Goal: Find specific fact: Find specific fact

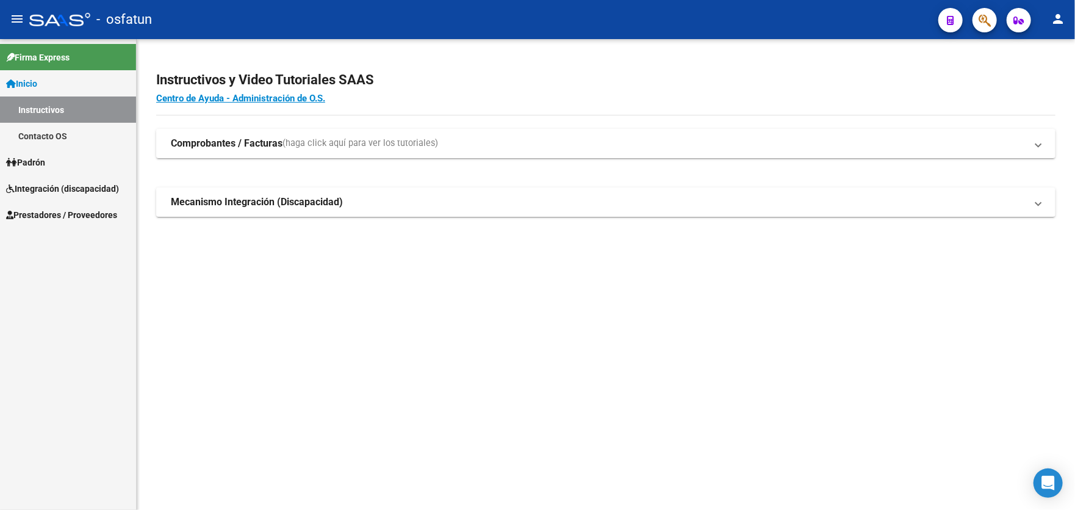
click at [54, 214] on span "Prestadores / Proveedores" at bounding box center [61, 214] width 111 height 13
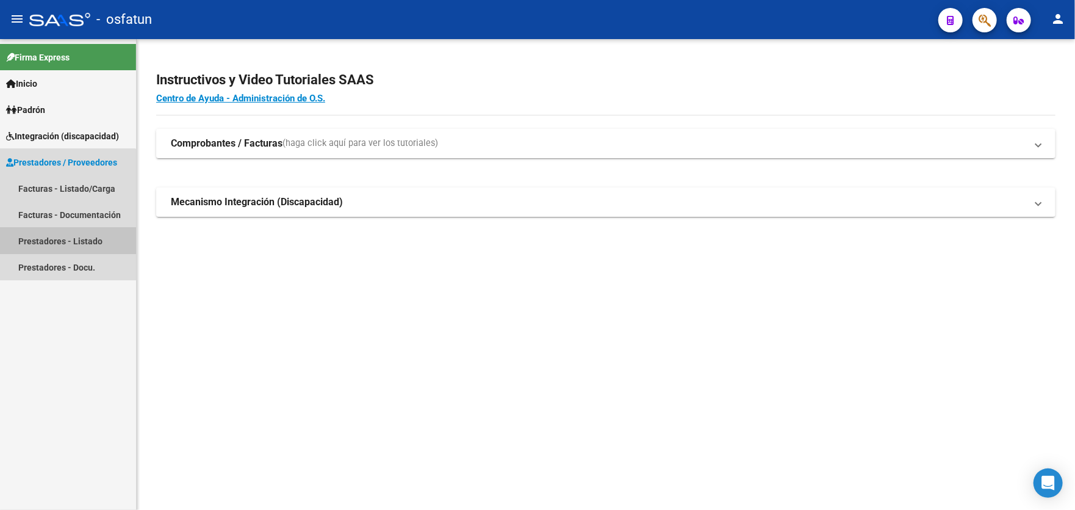
click at [58, 244] on link "Prestadores - Listado" at bounding box center [68, 241] width 136 height 26
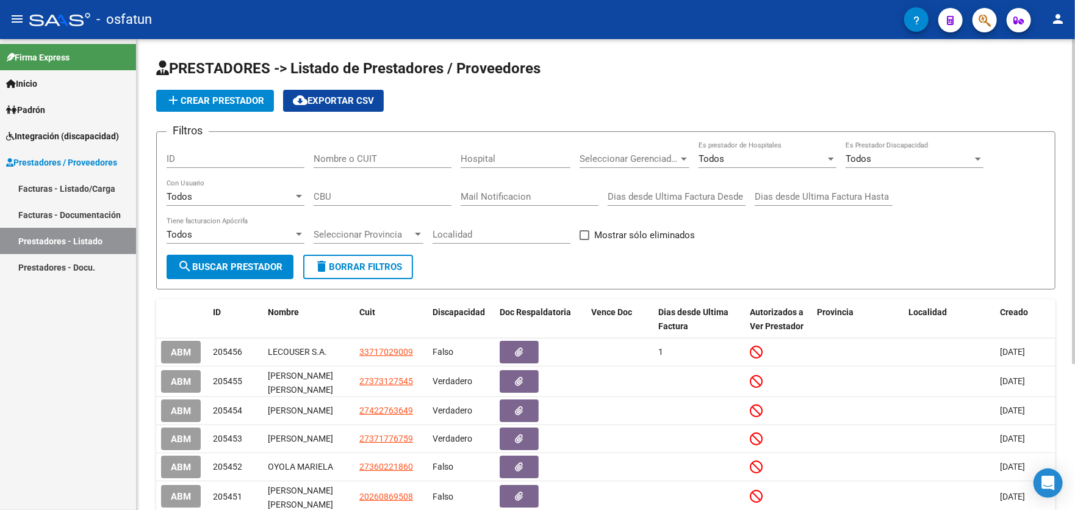
click at [364, 162] on input "Nombre o CUIT" at bounding box center [383, 158] width 138 height 11
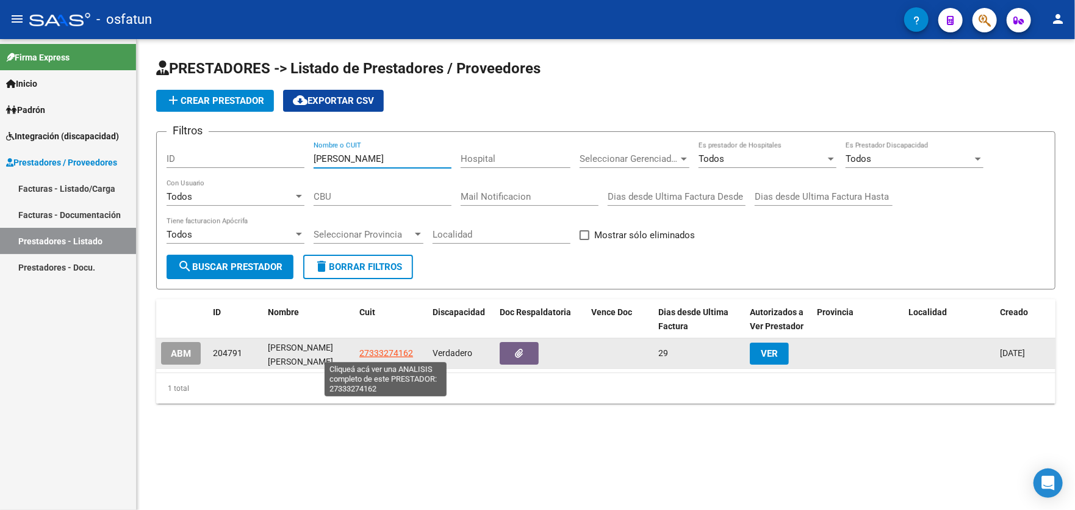
type input "[PERSON_NAME]"
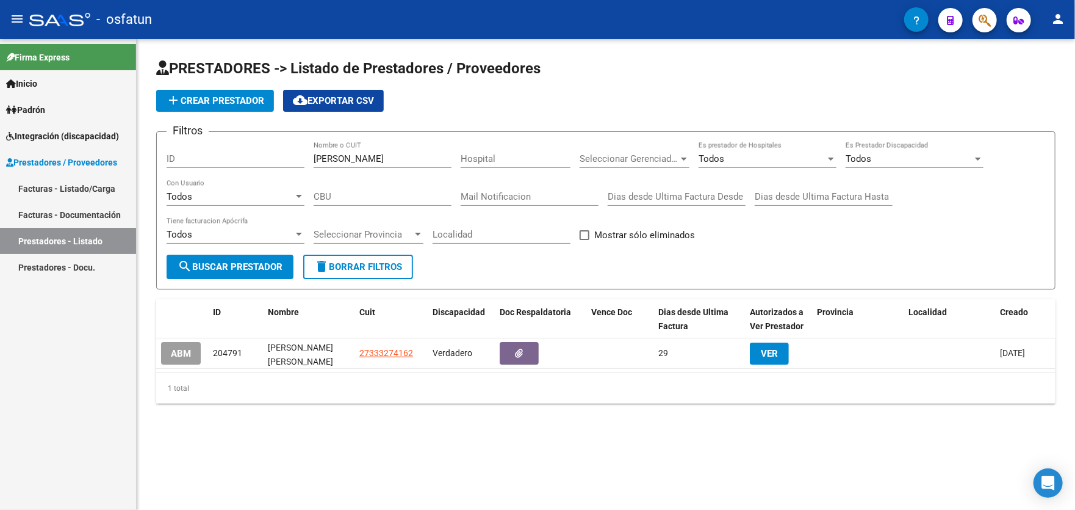
drag, startPoint x: 383, startPoint y: 355, endPoint x: 405, endPoint y: 414, distance: 63.1
click at [405, 414] on div "PRESTADORES -> Listado de Prestadores / Proveedores add Crear Prestador cloud_d…" at bounding box center [606, 240] width 939 height 403
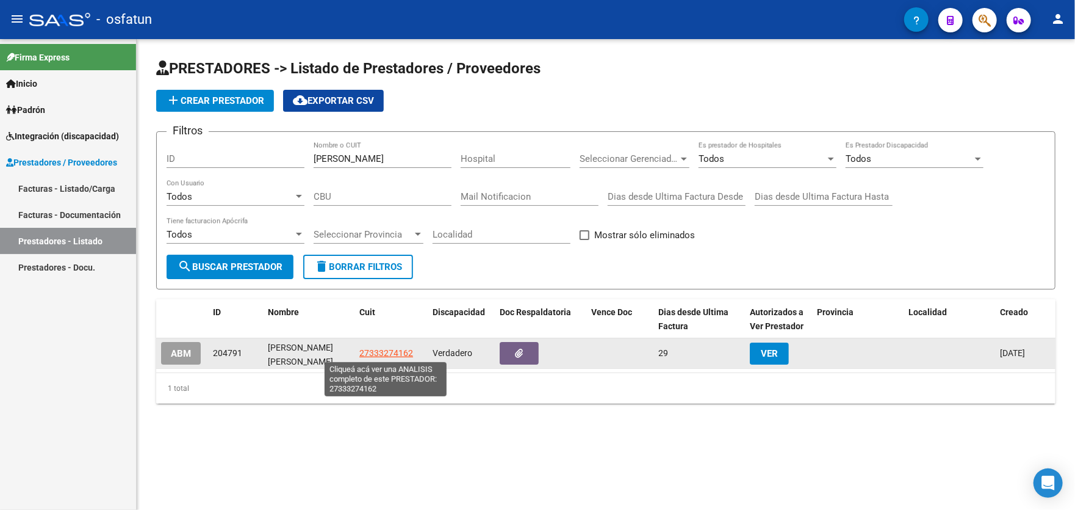
click at [383, 354] on span "27333274162" at bounding box center [386, 353] width 54 height 10
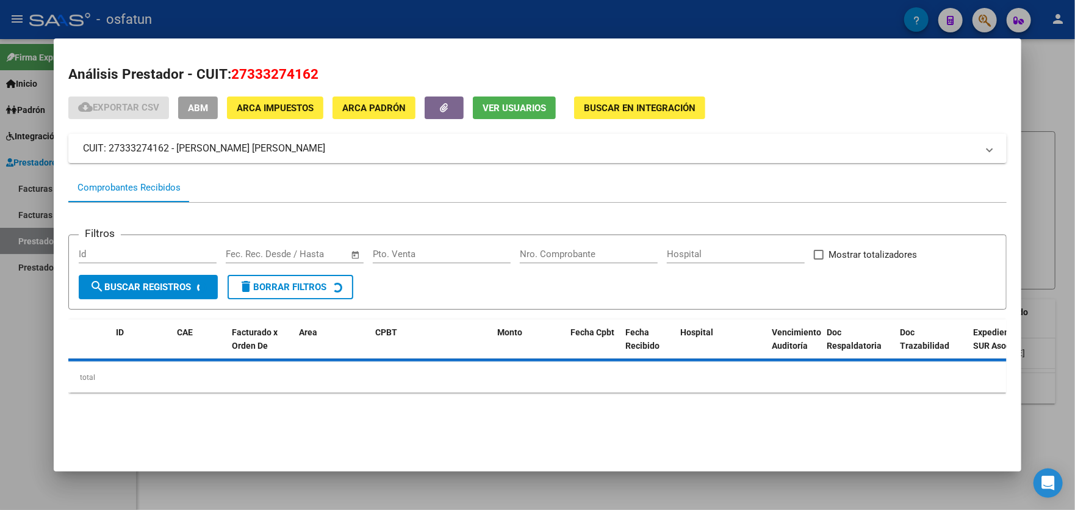
click at [270, 76] on span "27333274162" at bounding box center [274, 74] width 87 height 16
click at [275, 76] on span "27333274162" at bounding box center [274, 74] width 87 height 16
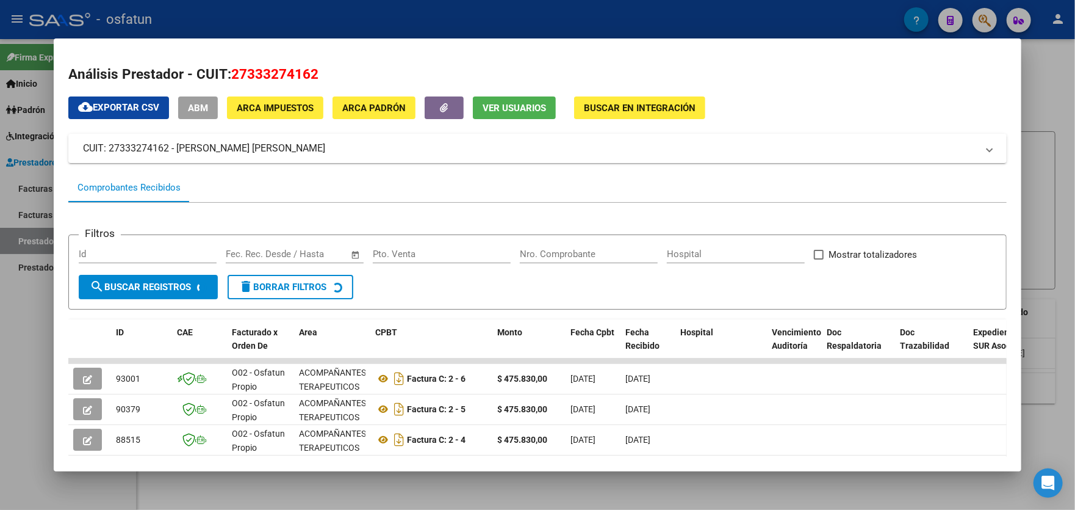
click at [278, 74] on span "27333274162" at bounding box center [274, 74] width 87 height 16
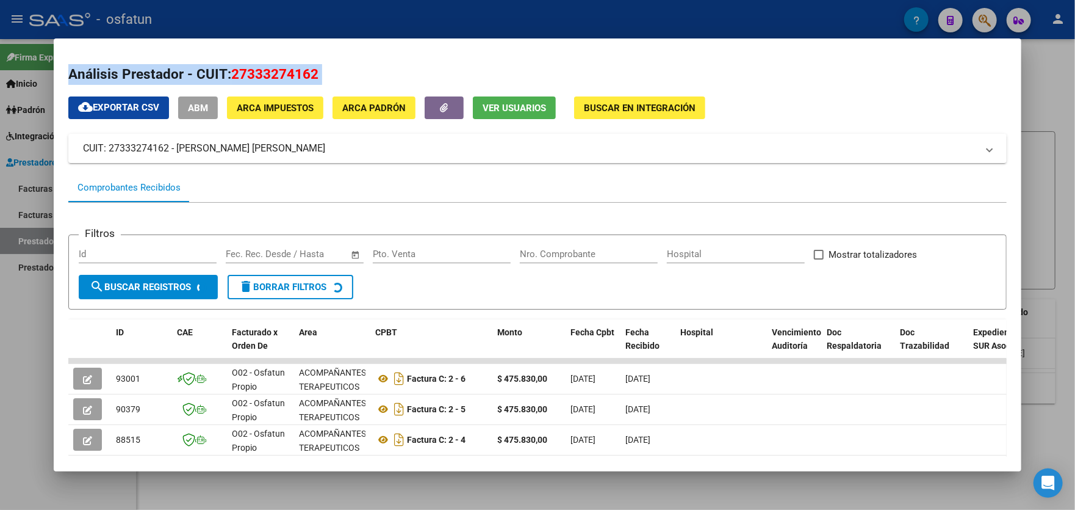
click at [278, 74] on span "27333274162" at bounding box center [274, 74] width 87 height 16
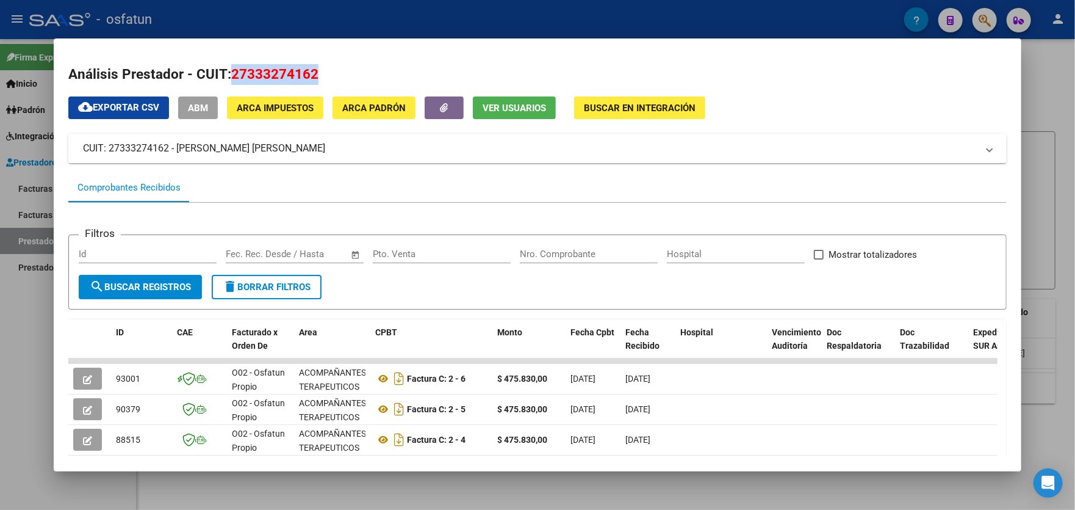
click at [278, 74] on span "27333274162" at bounding box center [274, 74] width 87 height 16
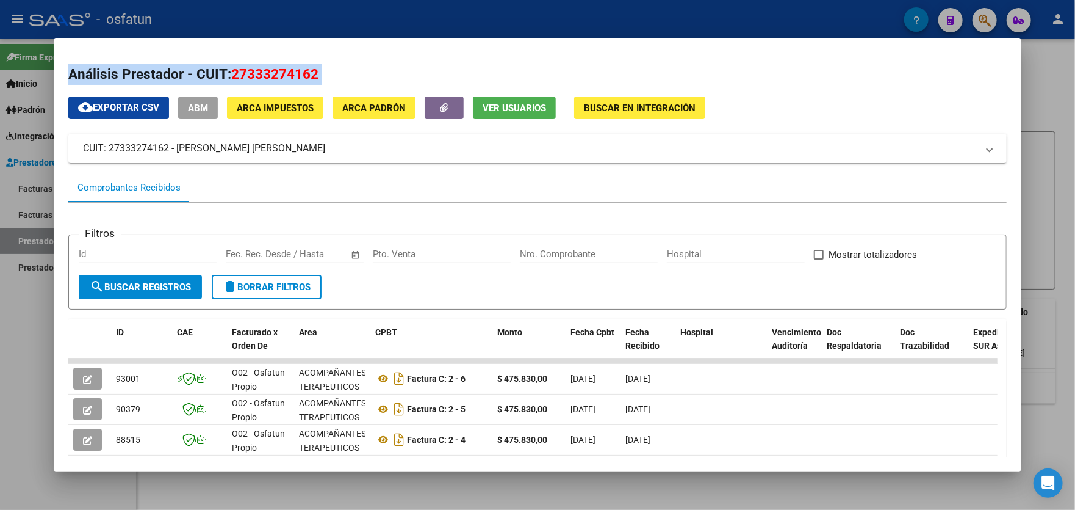
click at [339, 74] on h2 "Análisis Prestador - CUIT: 27333274162" at bounding box center [537, 74] width 939 height 21
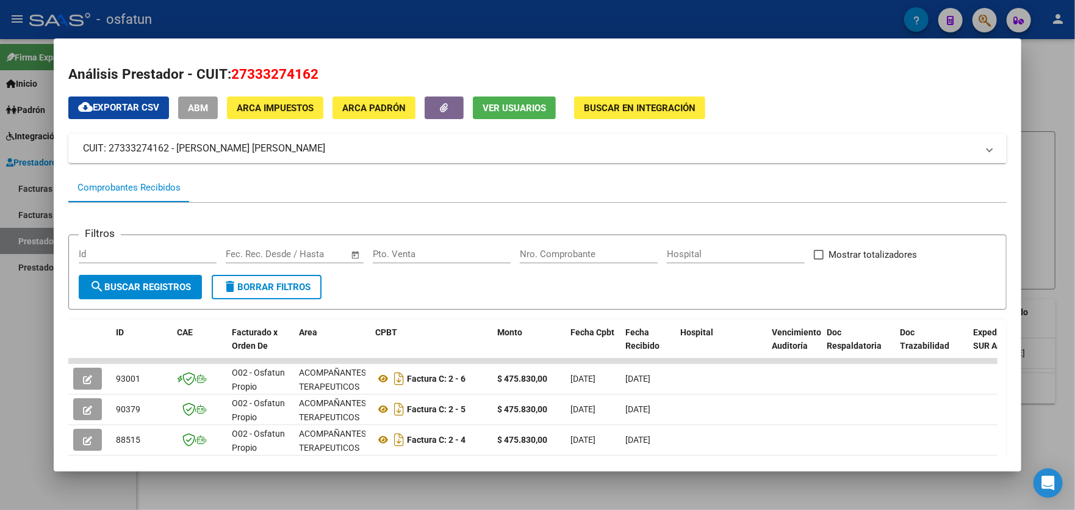
click at [298, 72] on span "27333274162" at bounding box center [274, 74] width 87 height 16
copy span "27333274162"
click at [1052, 98] on div at bounding box center [537, 255] width 1075 height 510
